Goal: Task Accomplishment & Management: Use online tool/utility

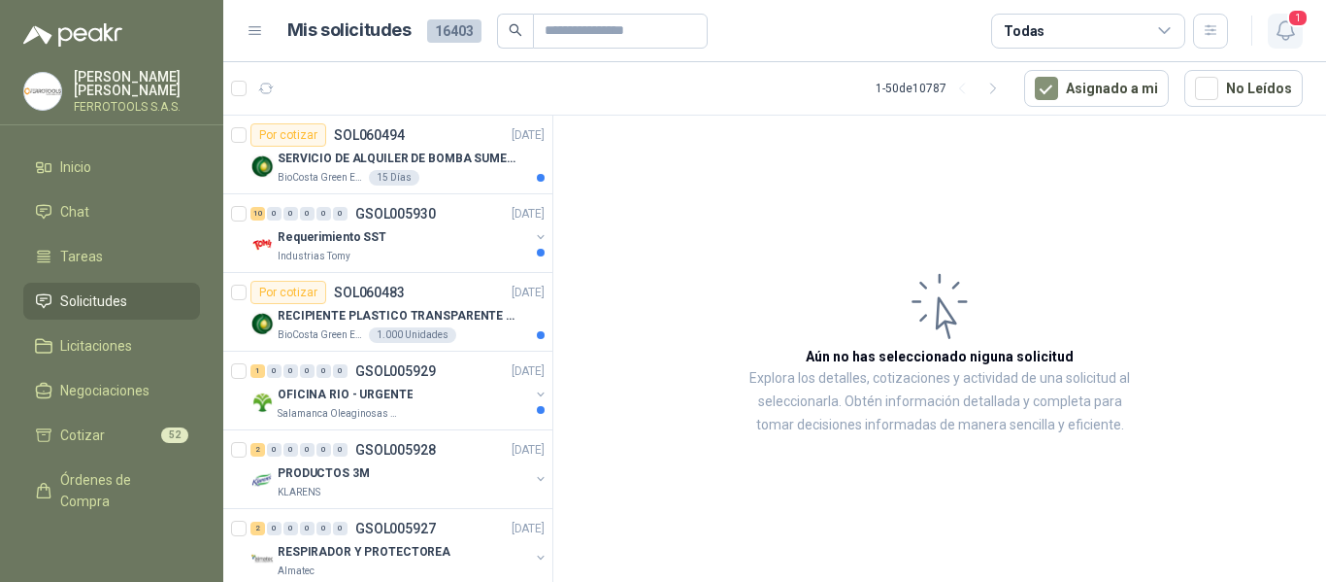
click at [1274, 27] on icon "button" at bounding box center [1286, 30] width 24 height 24
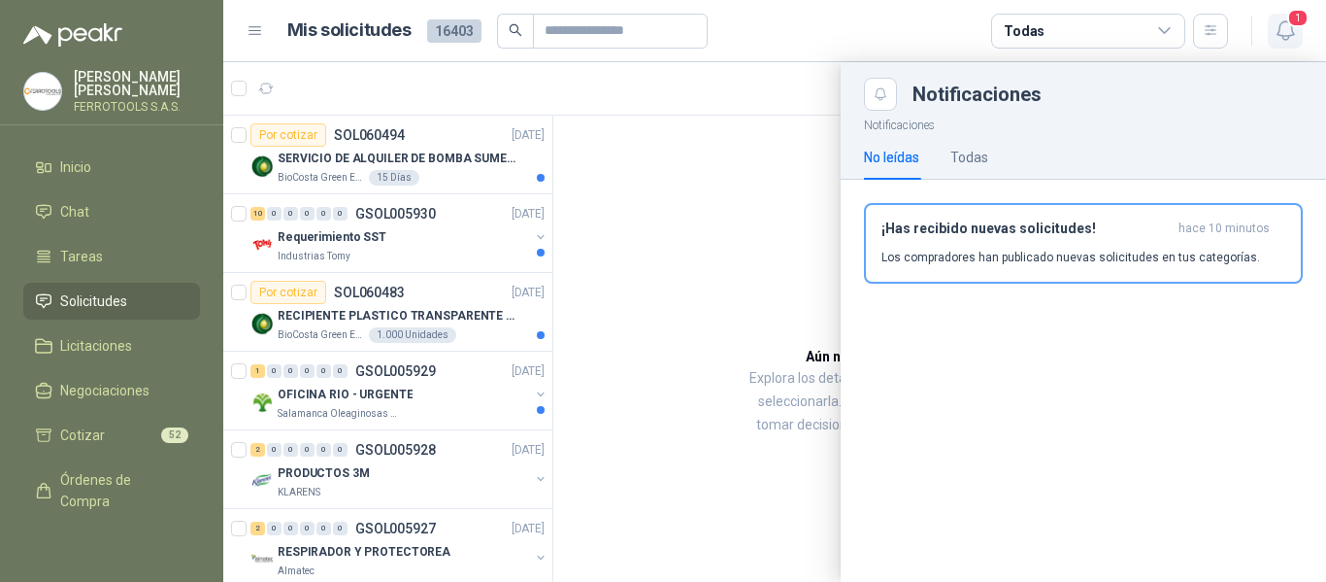
click at [1274, 27] on icon "button" at bounding box center [1286, 30] width 24 height 24
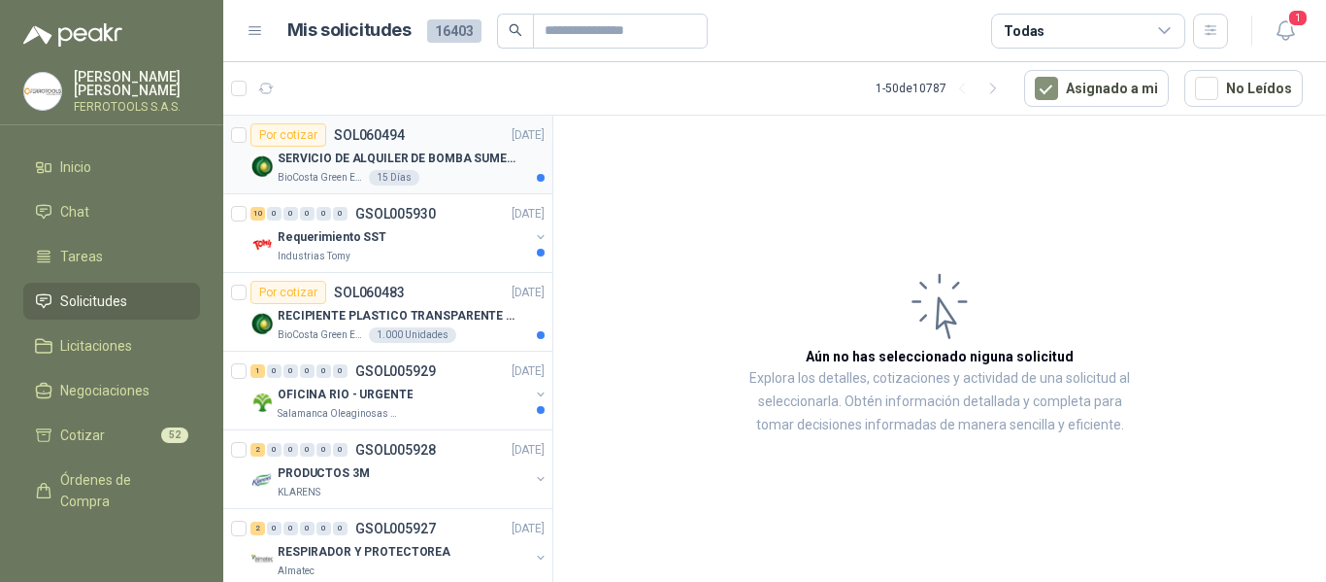
click at [468, 134] on div "Por cotizar SOL060494 [DATE]" at bounding box center [398, 134] width 294 height 23
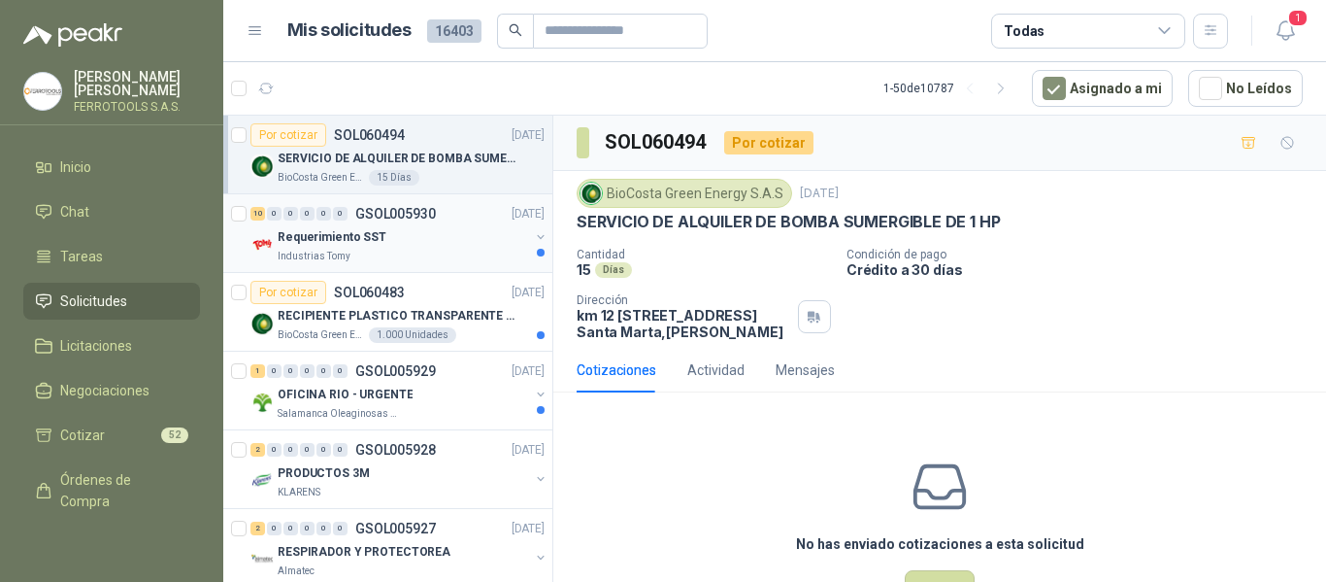
click at [438, 220] on div "10 0 0 0 0 0 GSOL005930 [DATE]" at bounding box center [400, 213] width 298 height 23
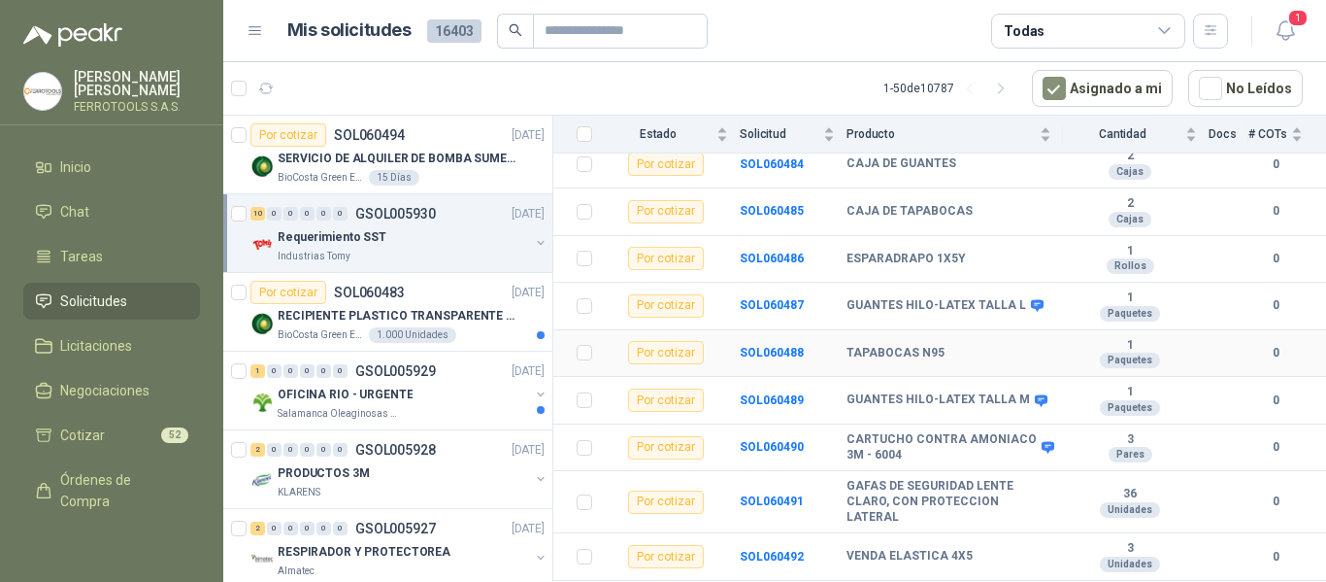
scroll to position [273, 0]
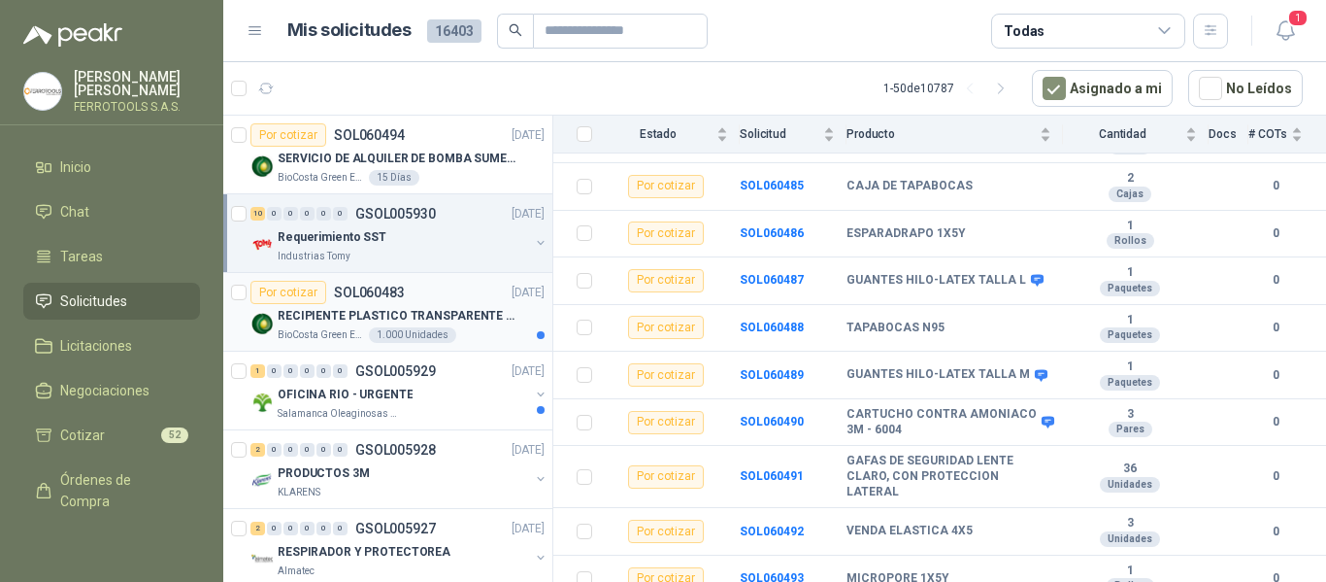
click at [487, 324] on p "RECIPIENTE PLASTICO TRANSPARENTE 500 ML" at bounding box center [399, 316] width 242 height 18
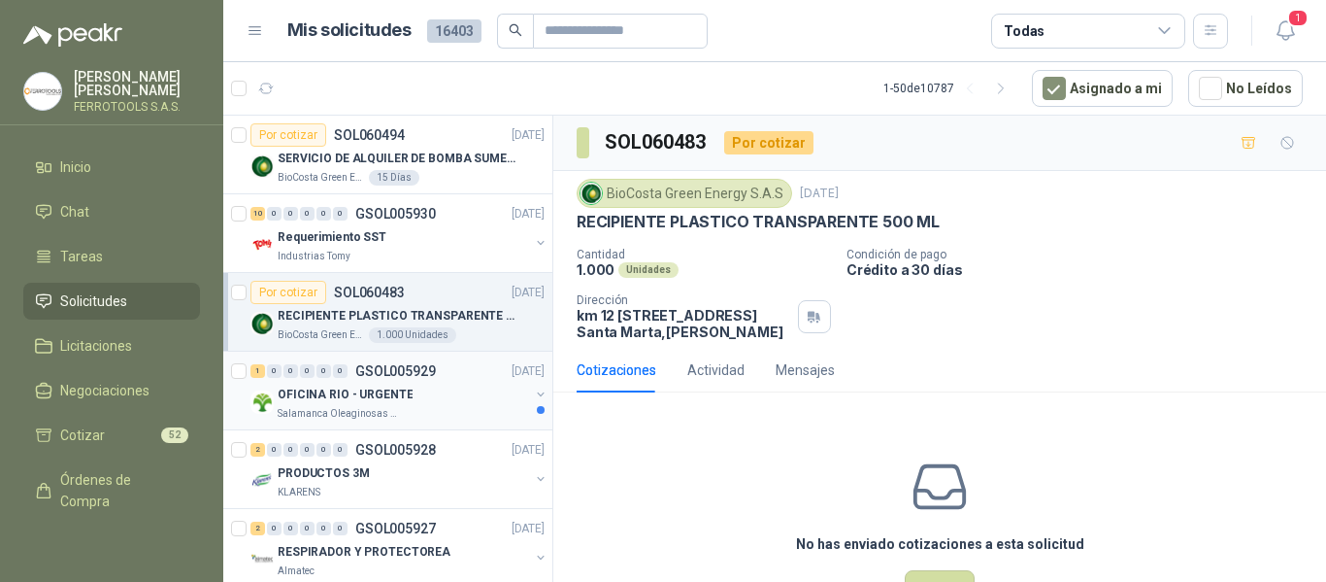
click at [454, 403] on div "OFICINA RIO - URGENTE" at bounding box center [403, 394] width 251 height 23
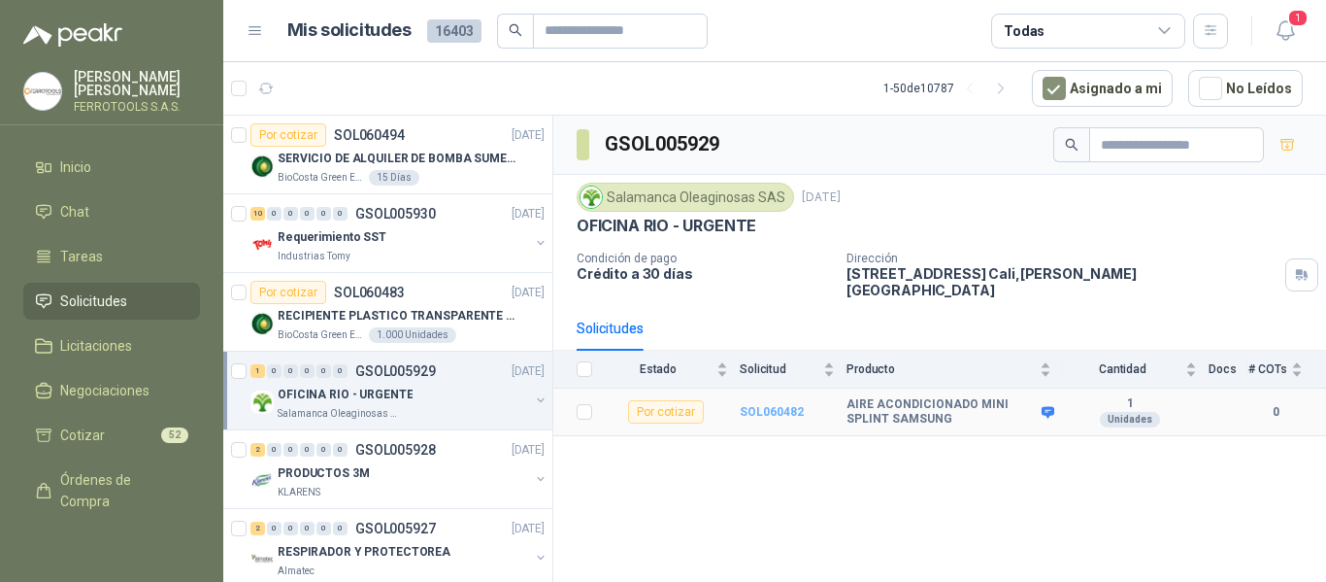
click at [766, 405] on b "SOL060482" at bounding box center [772, 412] width 64 height 14
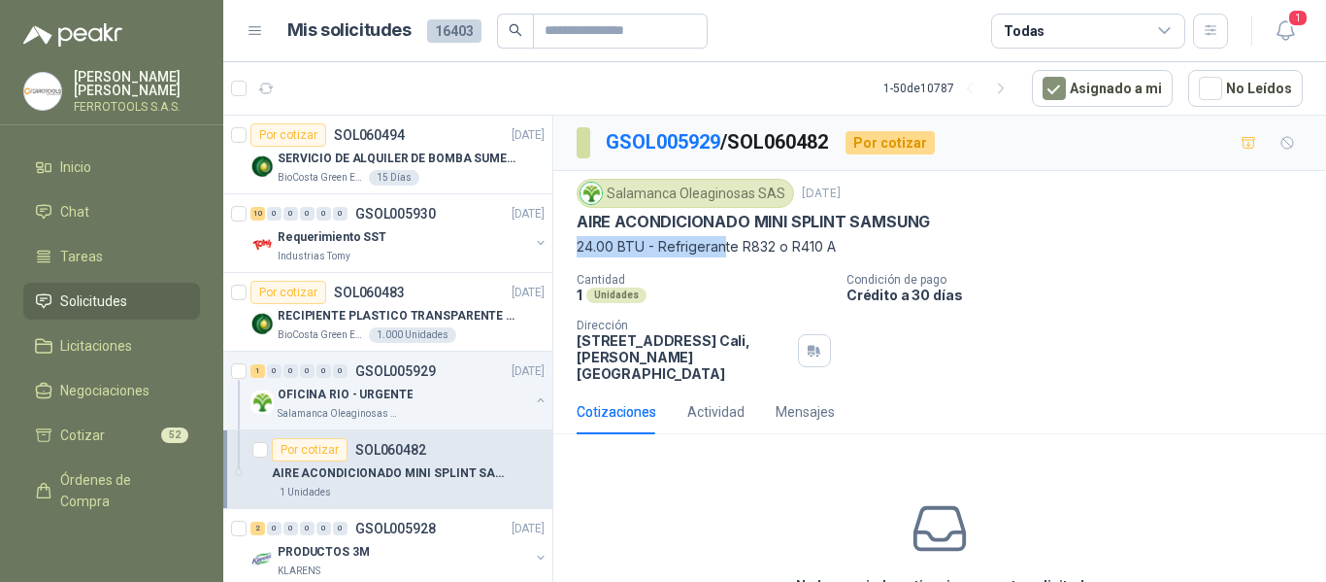
drag, startPoint x: 576, startPoint y: 245, endPoint x: 726, endPoint y: 246, distance: 150.5
click at [726, 246] on div "Salamanca Oleaginosas SAS [DATE] AIRE ACONDICIONADO MINI SPLINT SAMSUNG 24.00 B…" at bounding box center [939, 280] width 773 height 218
click at [1123, 292] on p "Crédito a 30 días" at bounding box center [1083, 294] width 472 height 17
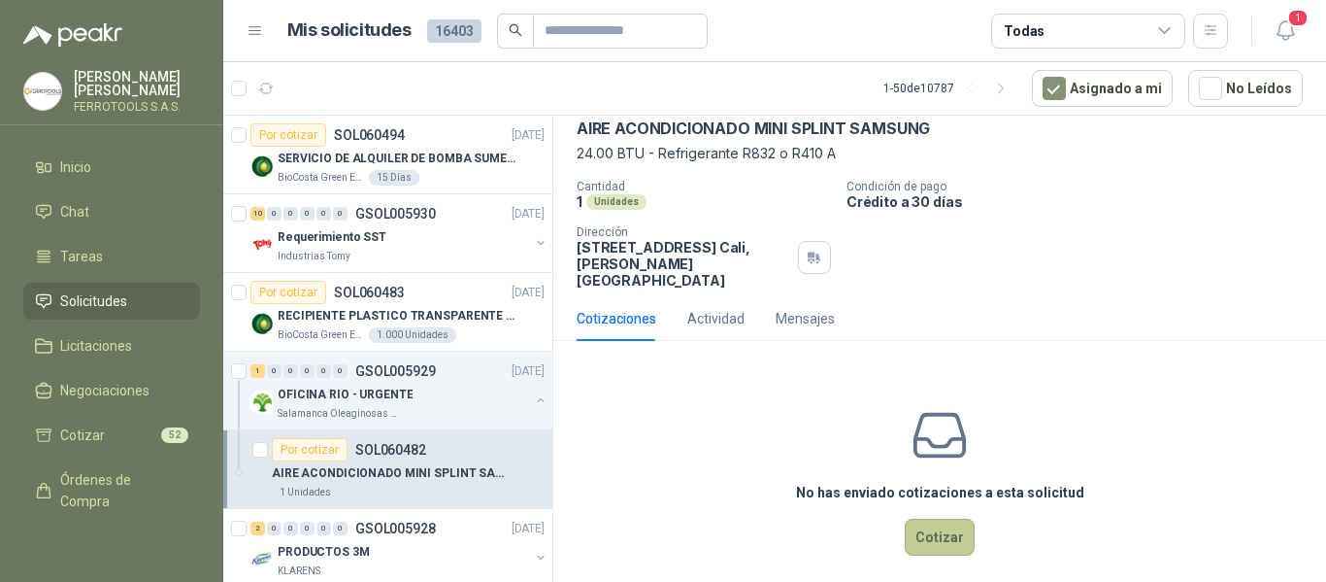
click at [940, 519] on button "Cotizar" at bounding box center [940, 537] width 70 height 37
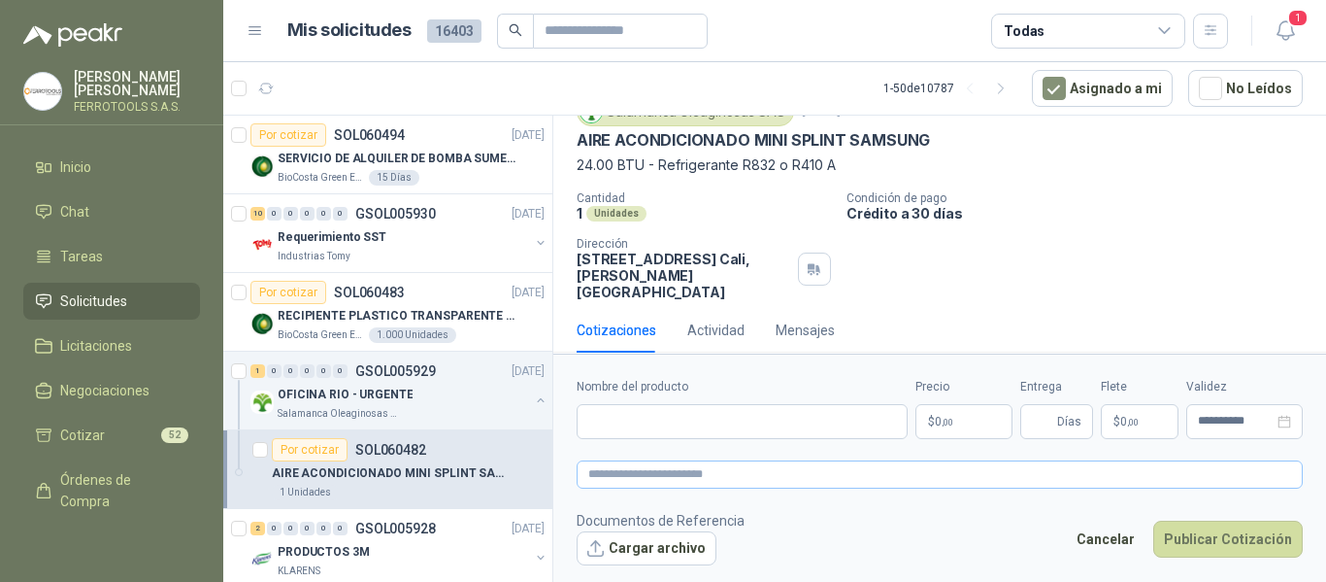
scroll to position [80, 0]
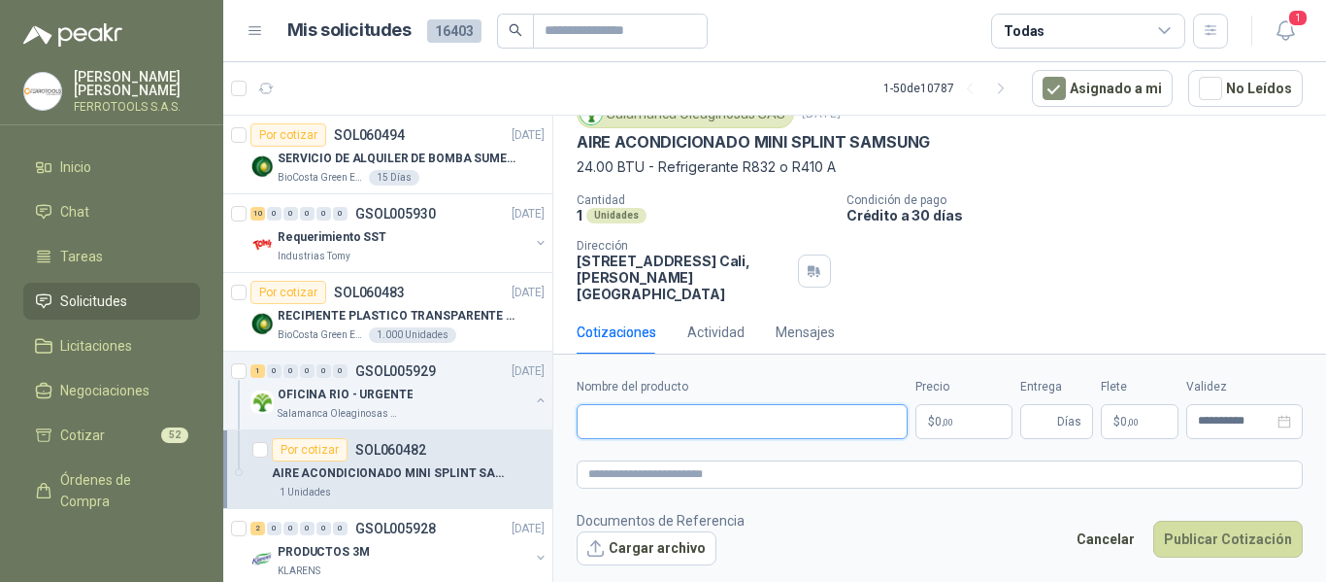
click at [811, 421] on input "Nombre del producto" at bounding box center [742, 421] width 331 height 35
paste input "**********"
type input "**********"
click at [816, 463] on textarea at bounding box center [940, 474] width 726 height 28
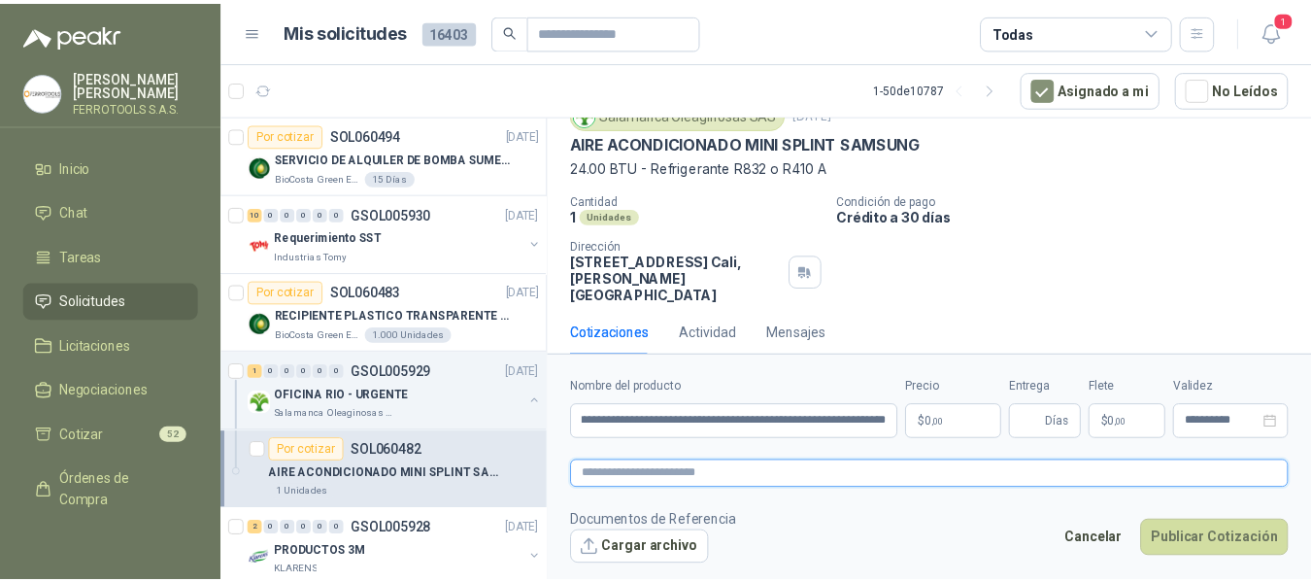
scroll to position [0, 0]
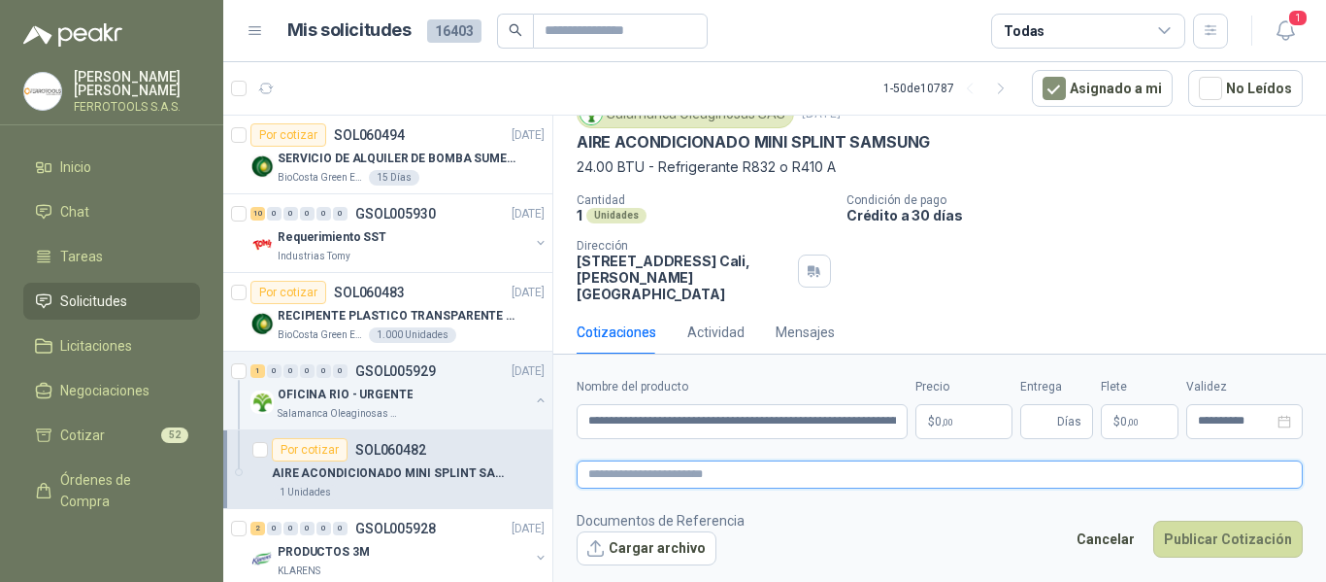
paste textarea "**********"
type textarea "**********"
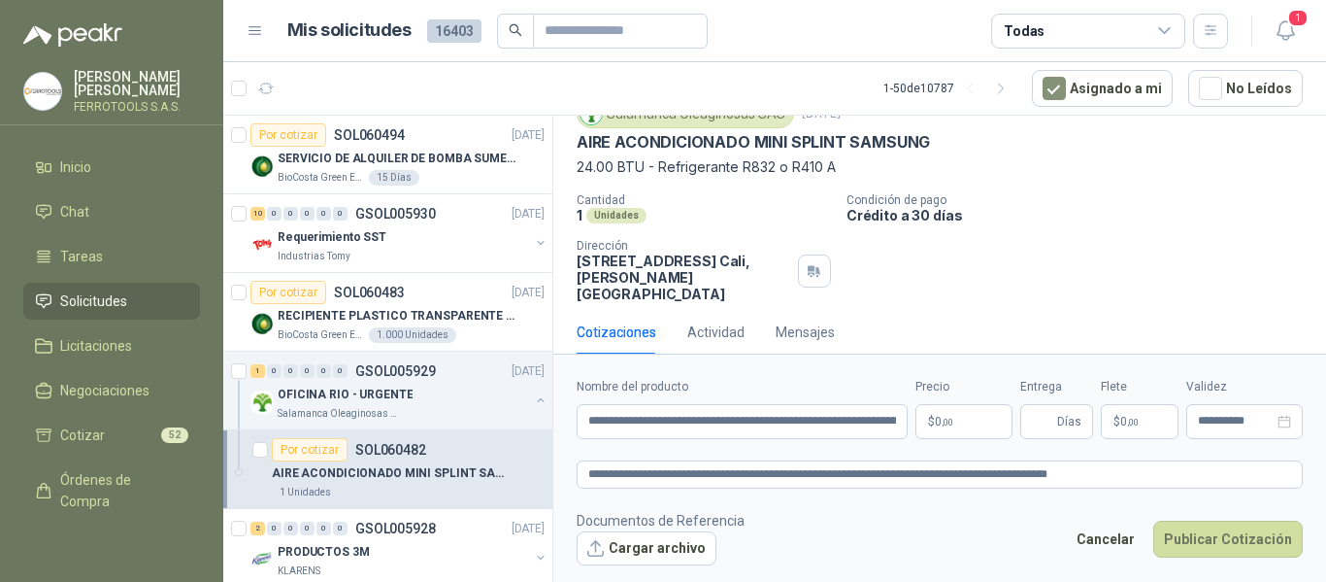
click at [979, 421] on body "[PERSON_NAME] FERROTOOLS S.A.S. Inicio Chat Tareas Solicitudes Licitaciones Neg…" at bounding box center [663, 291] width 1326 height 582
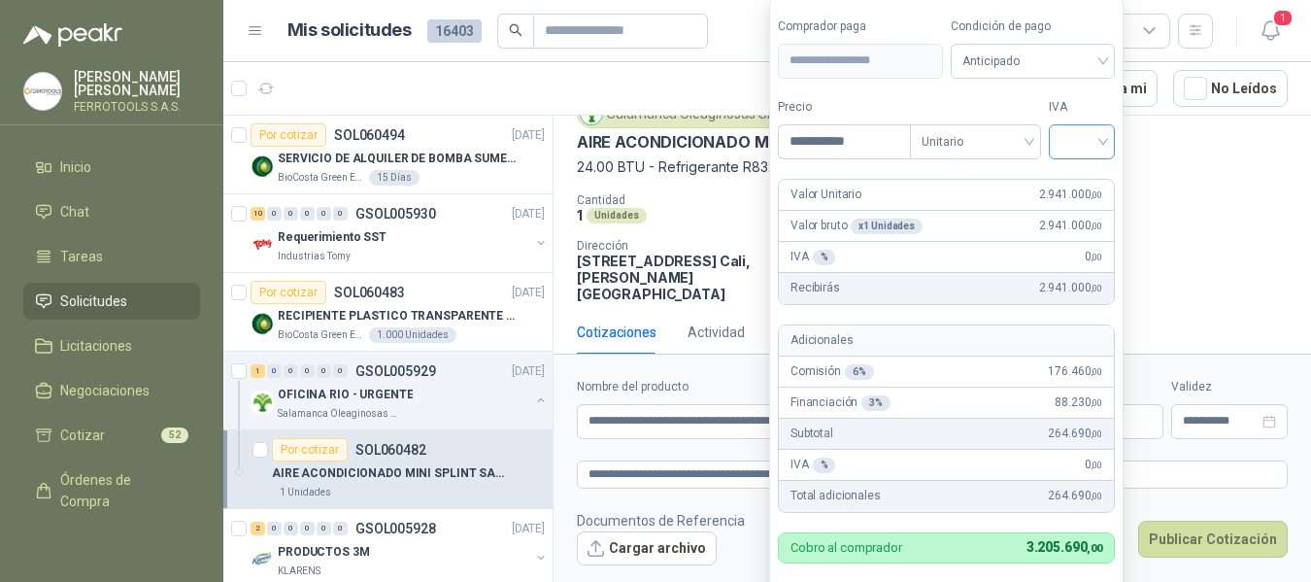
type input "**********"
click at [1092, 143] on input "search" at bounding box center [1081, 139] width 43 height 29
click at [1096, 183] on div "19%" at bounding box center [1086, 181] width 36 height 21
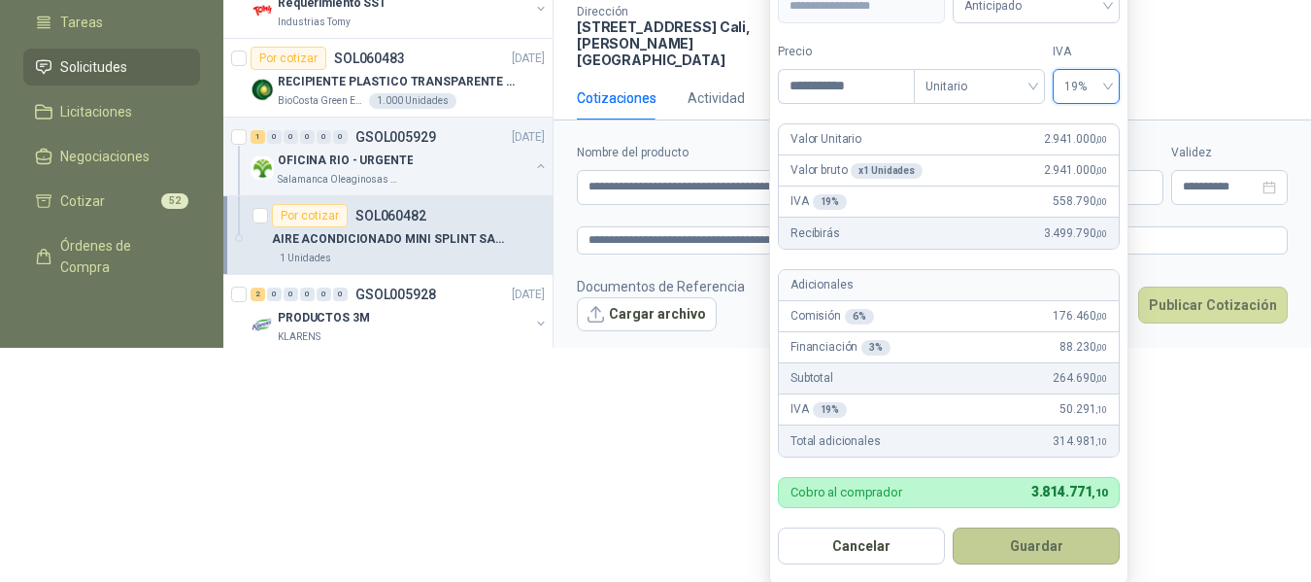
click at [1071, 544] on button "Guardar" at bounding box center [1036, 545] width 167 height 37
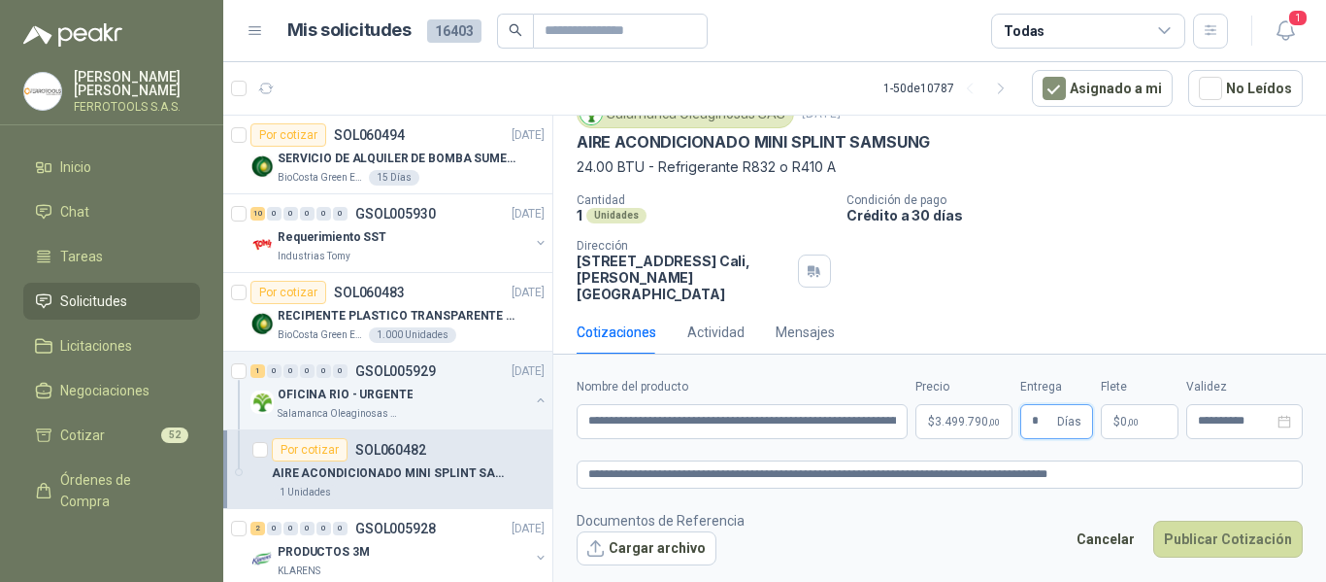
type input "*"
click at [929, 550] on footer "Documentos de Referencia Cargar archivo Cancelar Publicar Cotización" at bounding box center [940, 538] width 726 height 56
click at [1182, 474] on textarea "**********" at bounding box center [940, 474] width 726 height 28
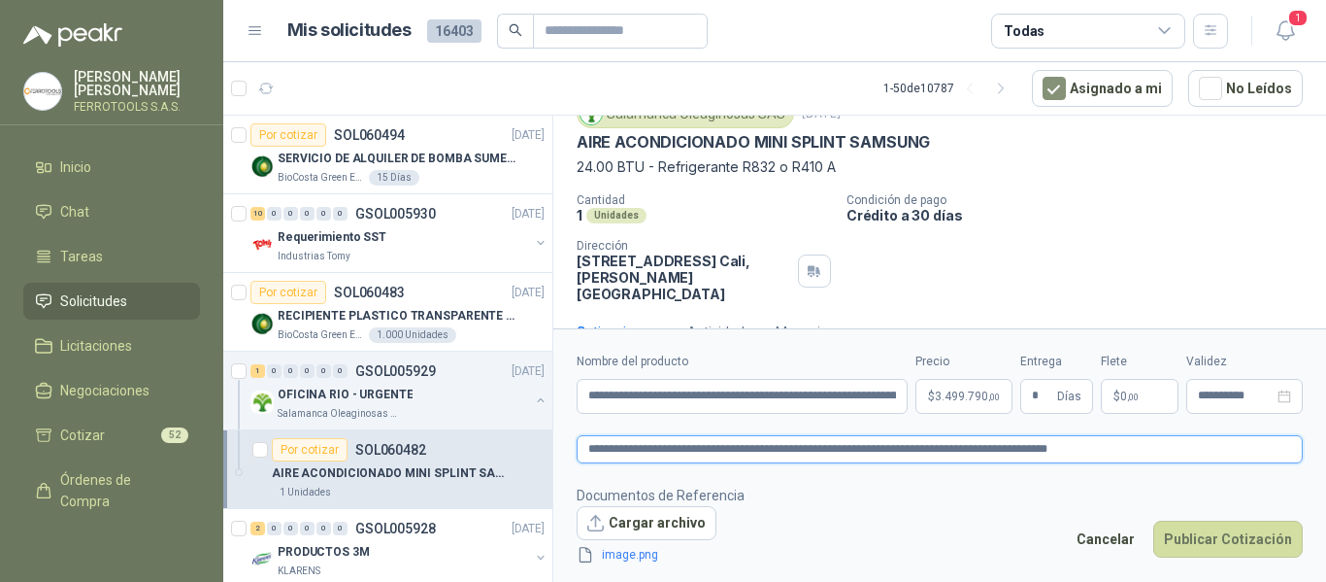
scroll to position [93, 0]
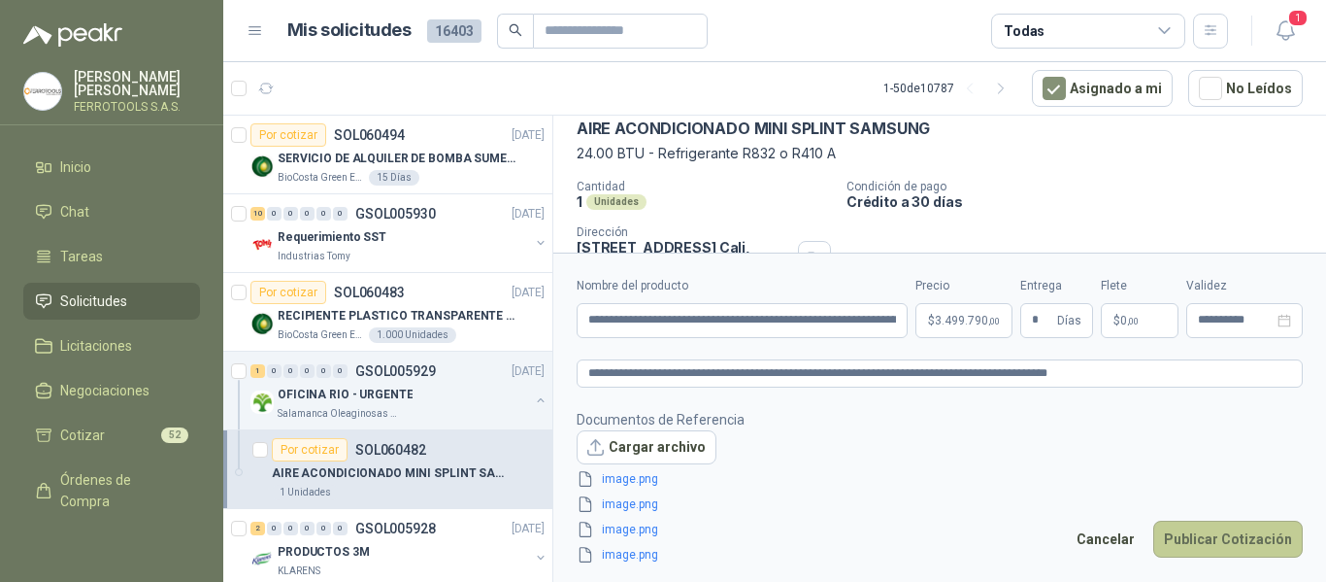
click at [1226, 543] on button "Publicar Cotización" at bounding box center [1229, 538] width 150 height 37
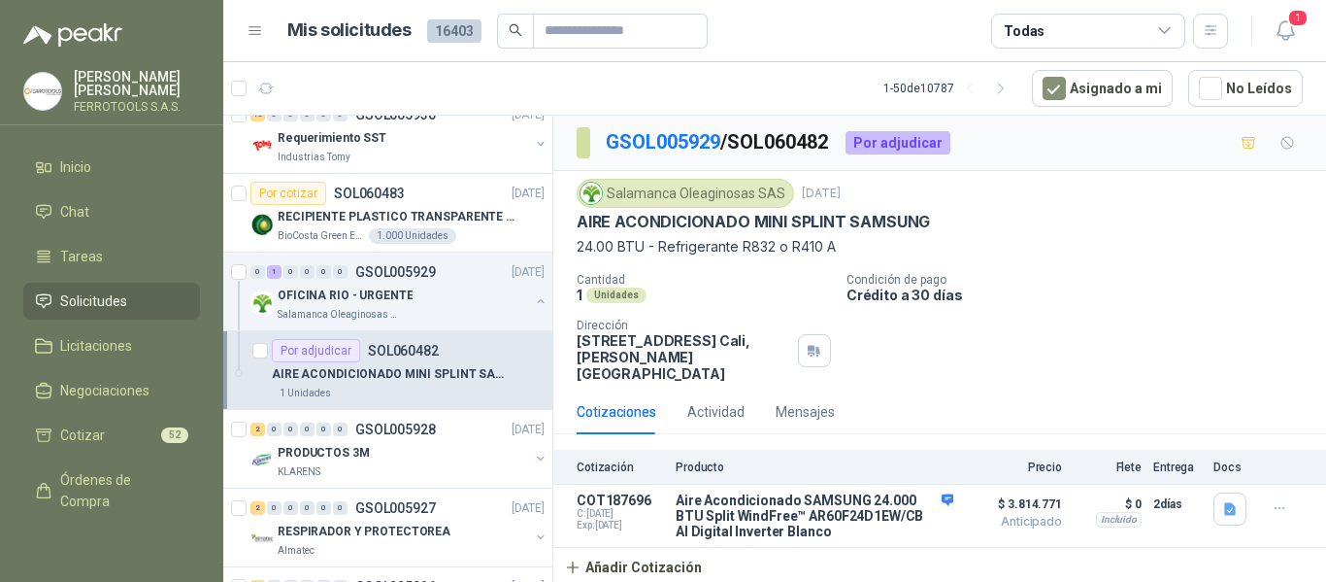
scroll to position [97, 0]
click at [533, 299] on button "button" at bounding box center [541, 303] width 16 height 16
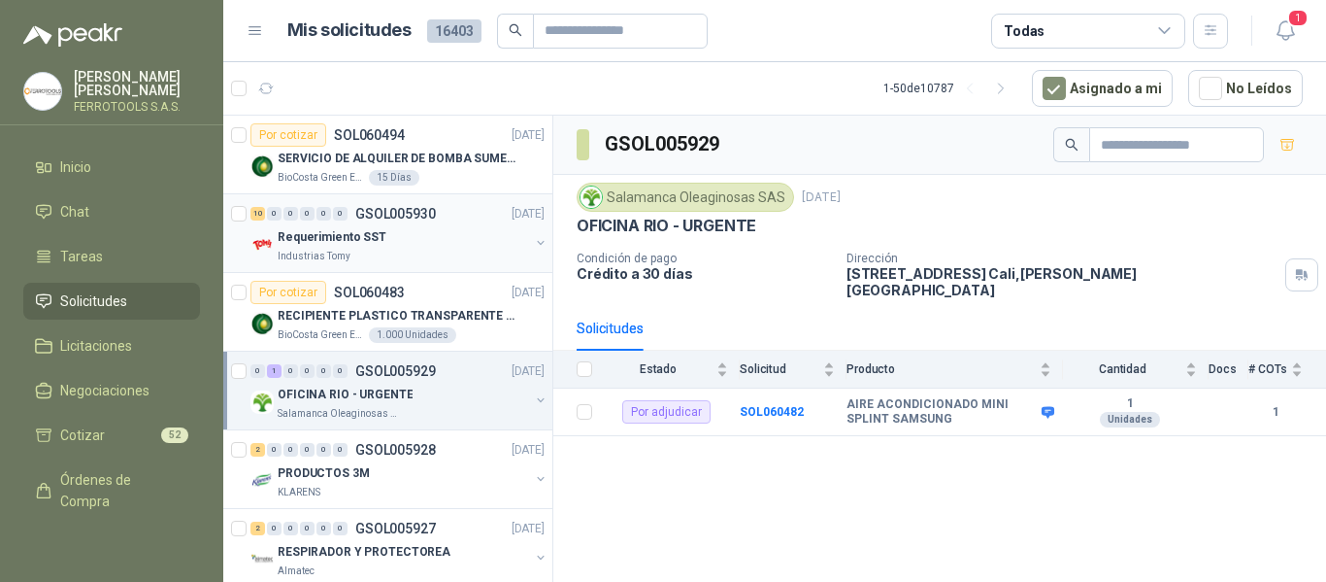
click at [358, 247] on div "Requerimiento SST" at bounding box center [403, 236] width 251 height 23
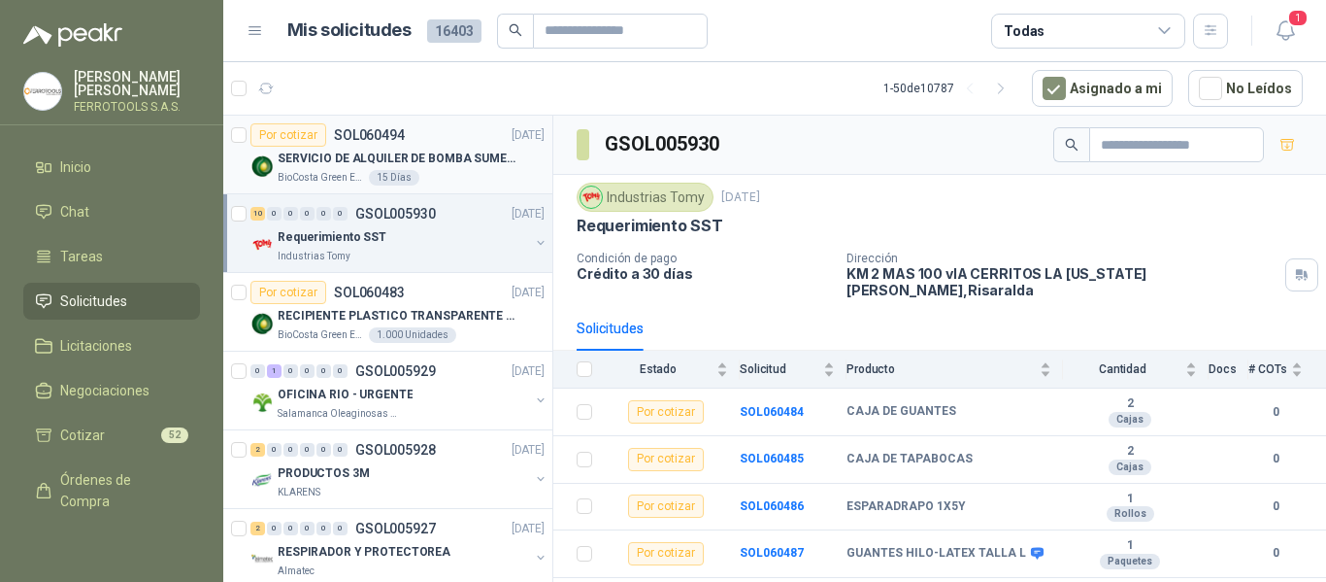
click at [447, 166] on p "SERVICIO DE ALQUILER DE BOMBA SUMERGIBLE DE 1 HP" at bounding box center [399, 159] width 242 height 18
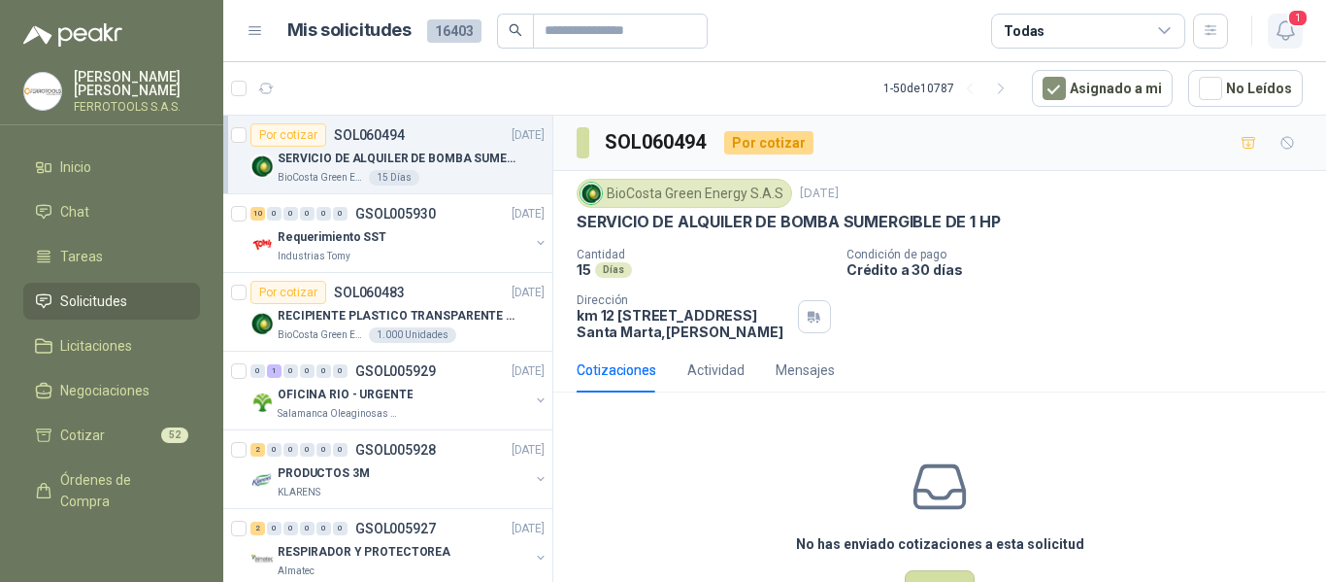
click at [1287, 33] on icon "button" at bounding box center [1286, 30] width 24 height 24
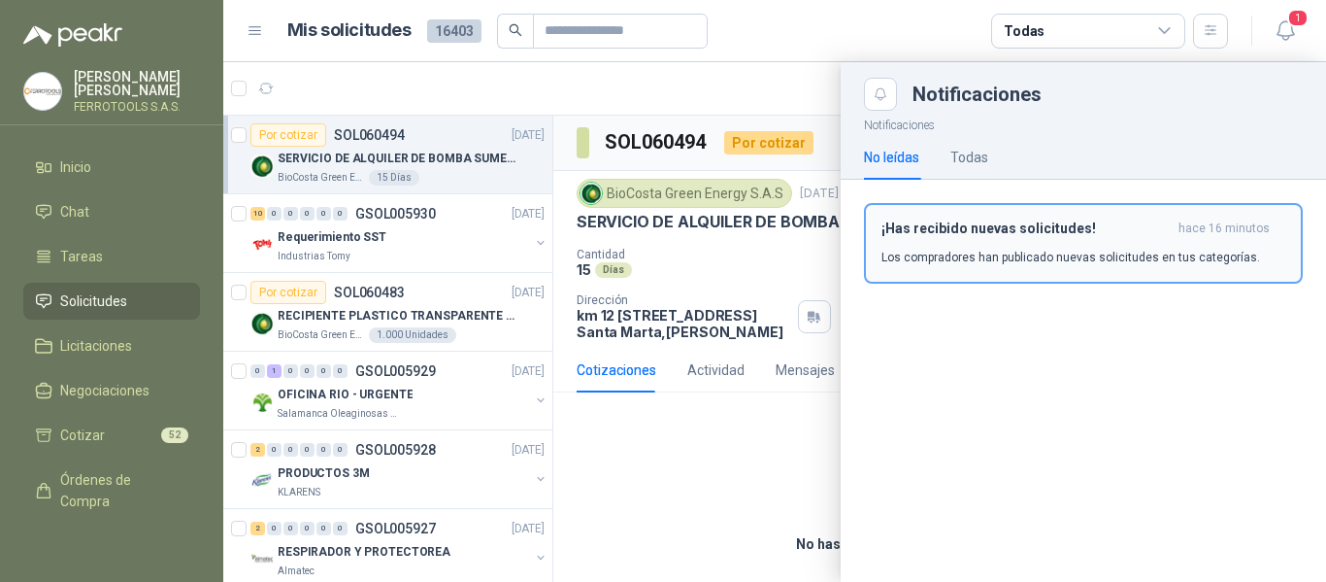
click at [1070, 229] on h3 "¡Has recibido nuevas solicitudes!" at bounding box center [1026, 228] width 289 height 17
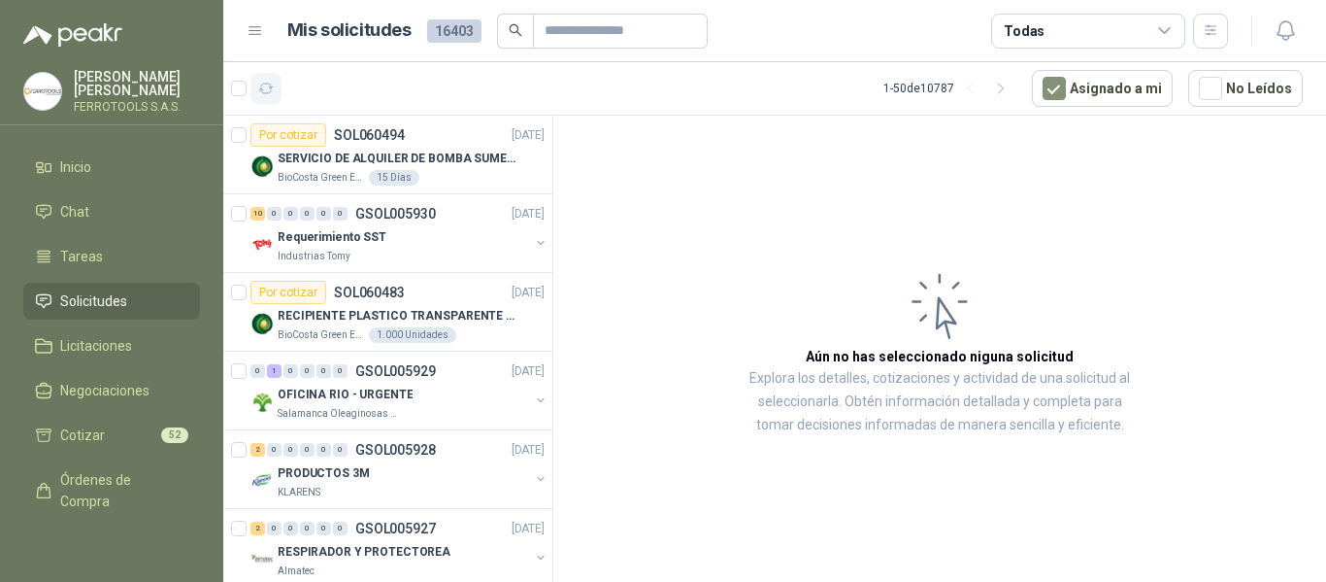
click at [268, 87] on icon "button" at bounding box center [266, 89] width 17 height 17
